Goal: Register for event/course

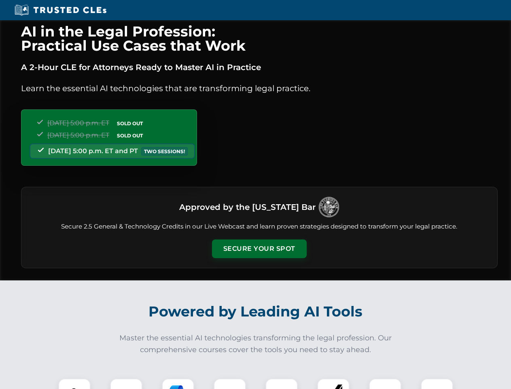
click at [259, 249] on button "Secure Your Spot" at bounding box center [259, 248] width 95 height 19
click at [74, 383] on img at bounding box center [74, 394] width 23 height 23
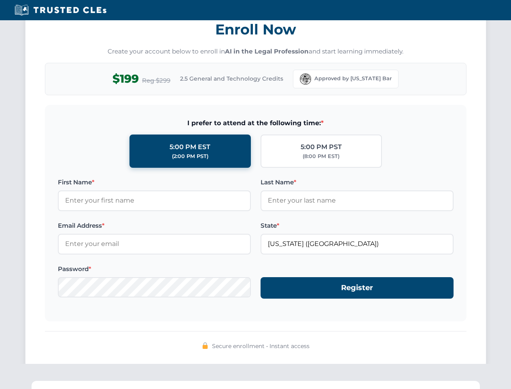
scroll to position [795, 0]
